Goal: Find specific page/section: Find specific page/section

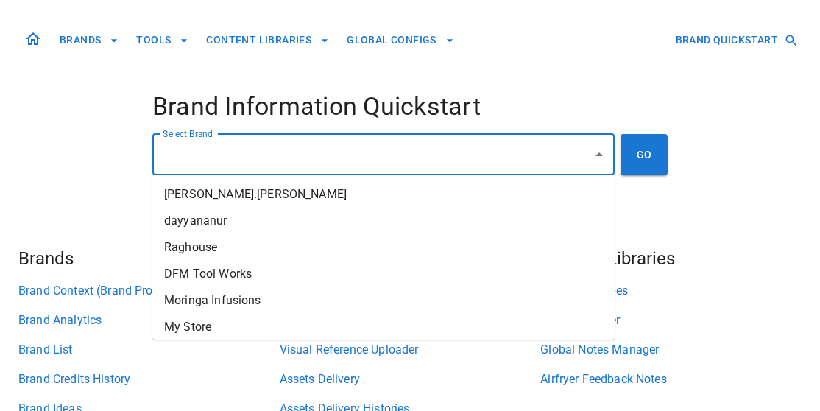
click at [414, 150] on input "Select Brand" at bounding box center [372, 155] width 427 height 28
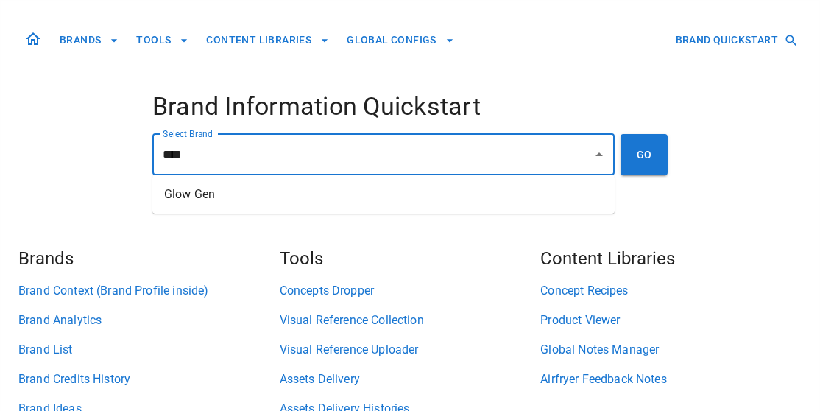
click at [385, 195] on li "Glow Gen" at bounding box center [383, 194] width 462 height 26
type input "********"
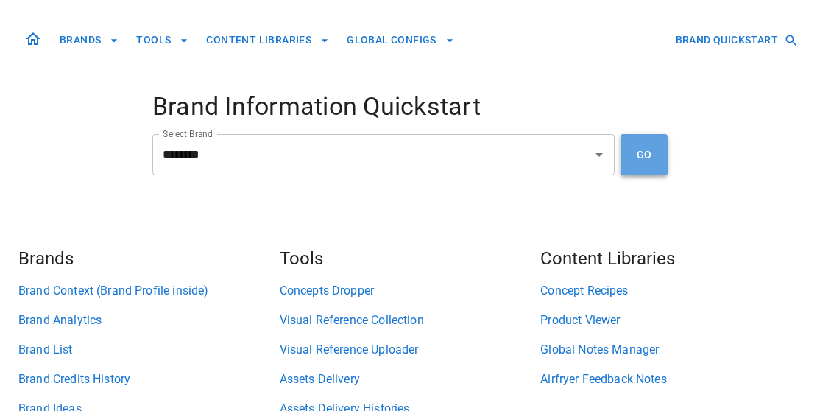
click at [651, 149] on button "GO" at bounding box center [643, 154] width 47 height 41
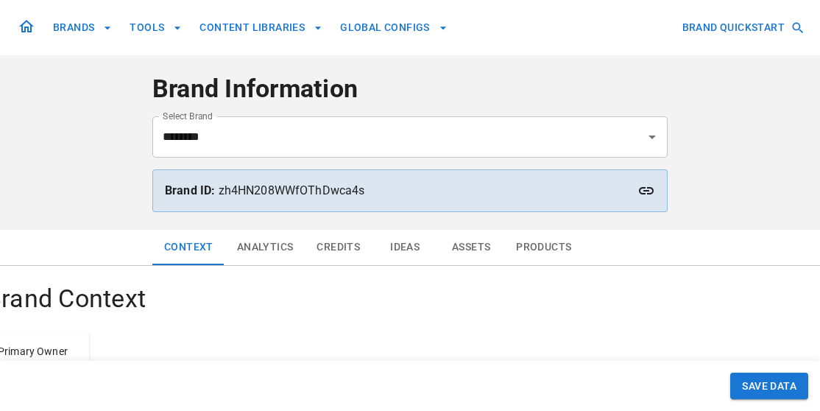
click at [408, 250] on button "Ideas" at bounding box center [405, 247] width 66 height 35
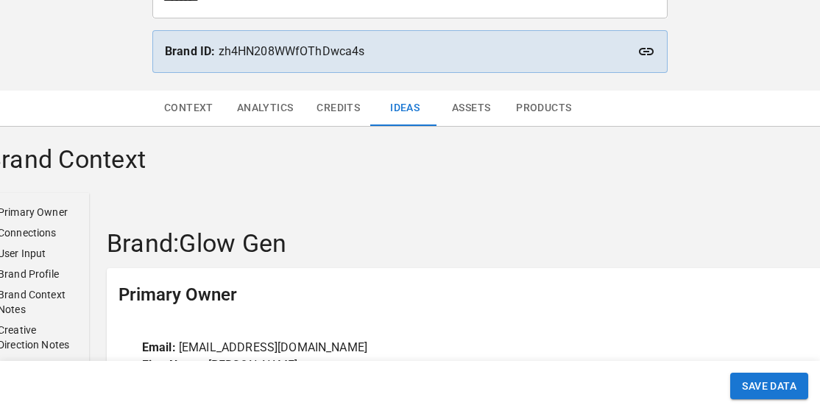
scroll to position [147, 0]
